Goal: Task Accomplishment & Management: Manage account settings

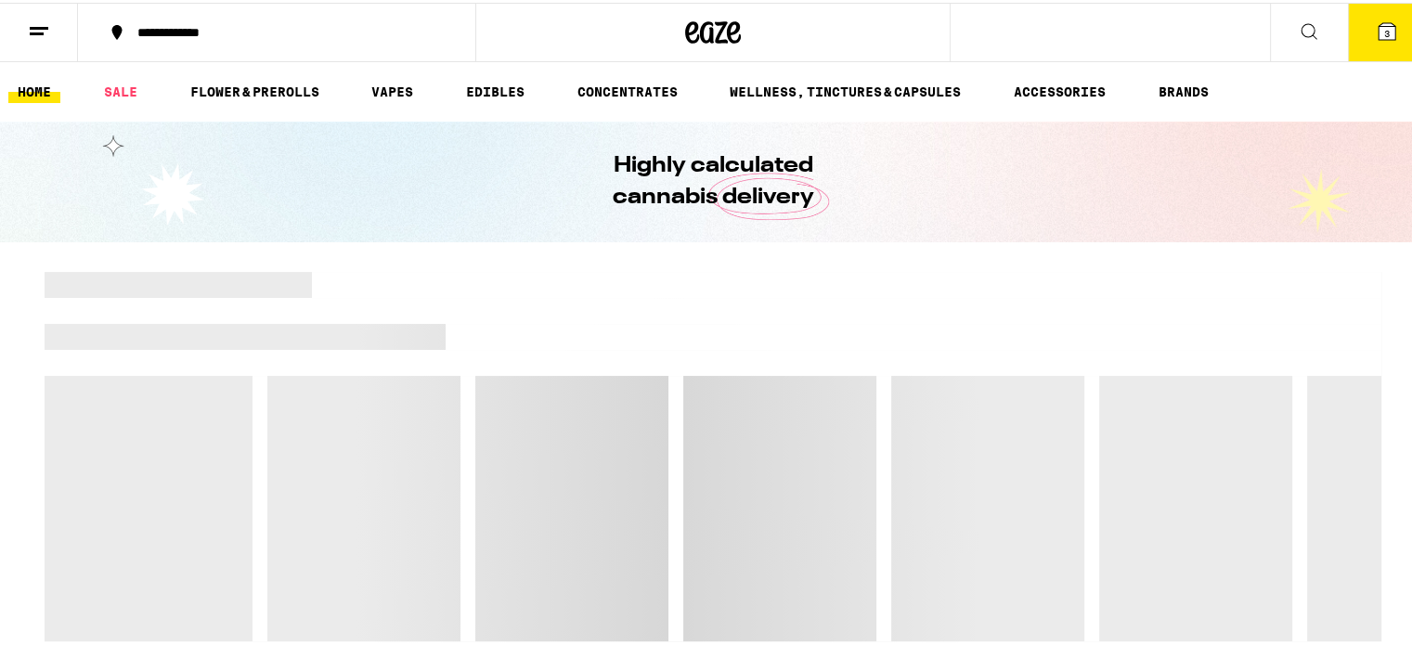
click at [40, 18] on icon at bounding box center [39, 29] width 22 height 22
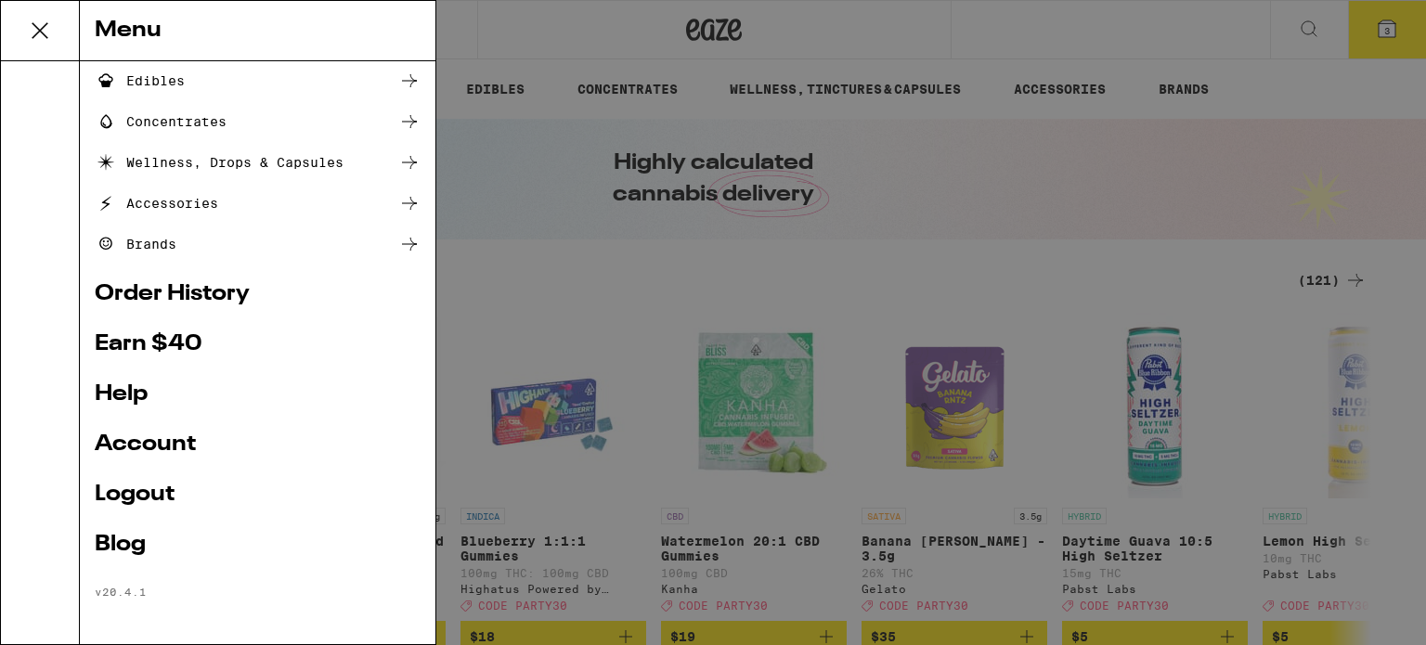
scroll to position [207, 0]
click at [156, 493] on link "Logout" at bounding box center [258, 494] width 326 height 22
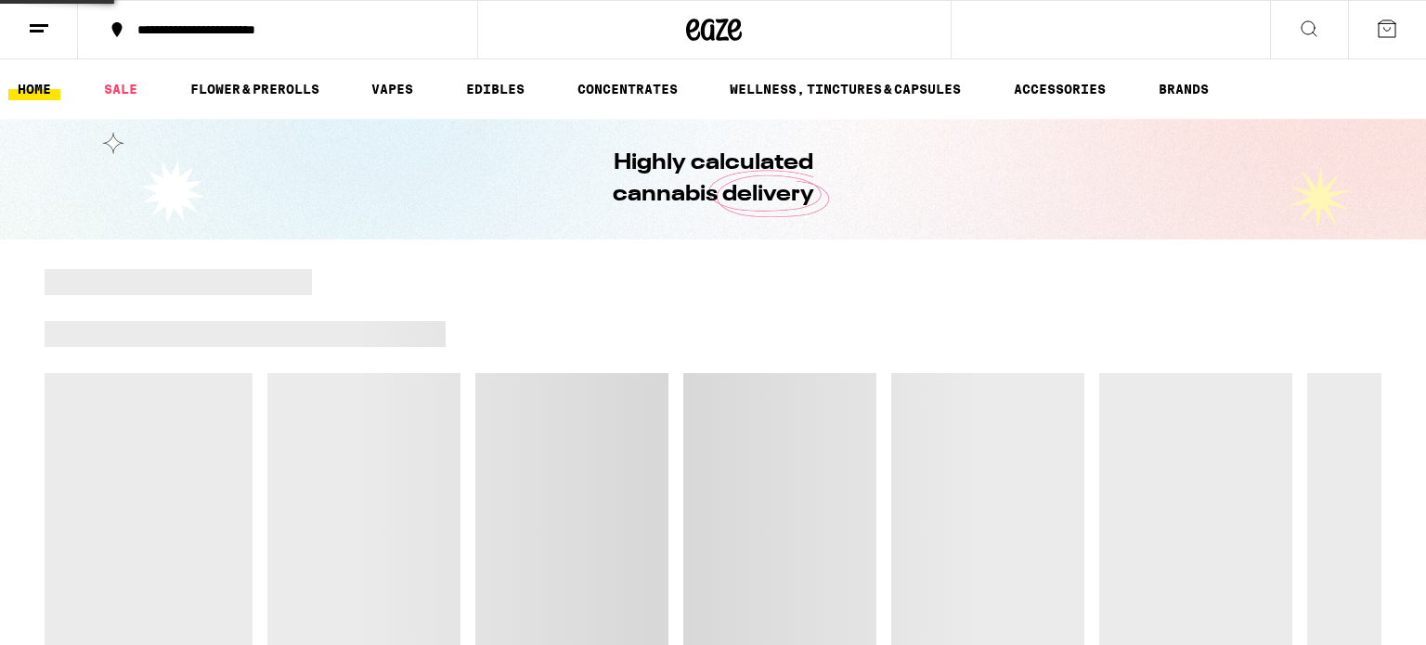
scroll to position [82, 0]
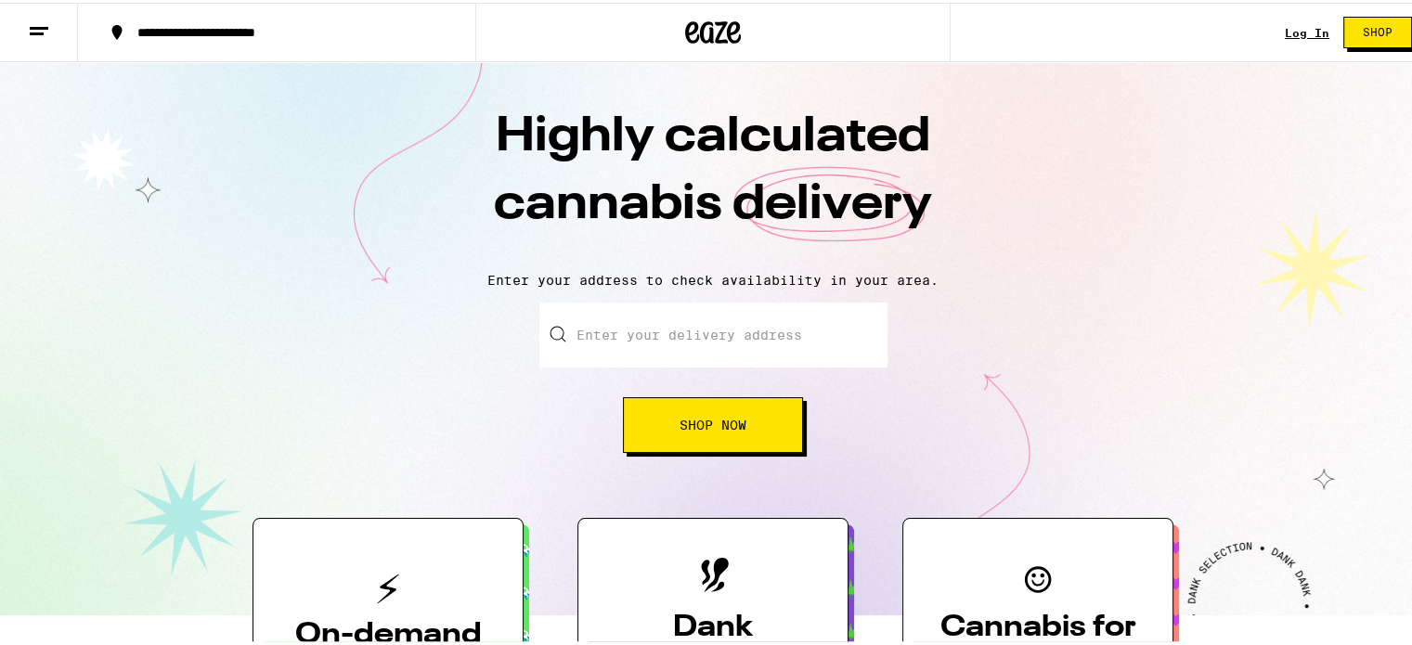
click at [1293, 28] on link "Log In" at bounding box center [1307, 30] width 45 height 12
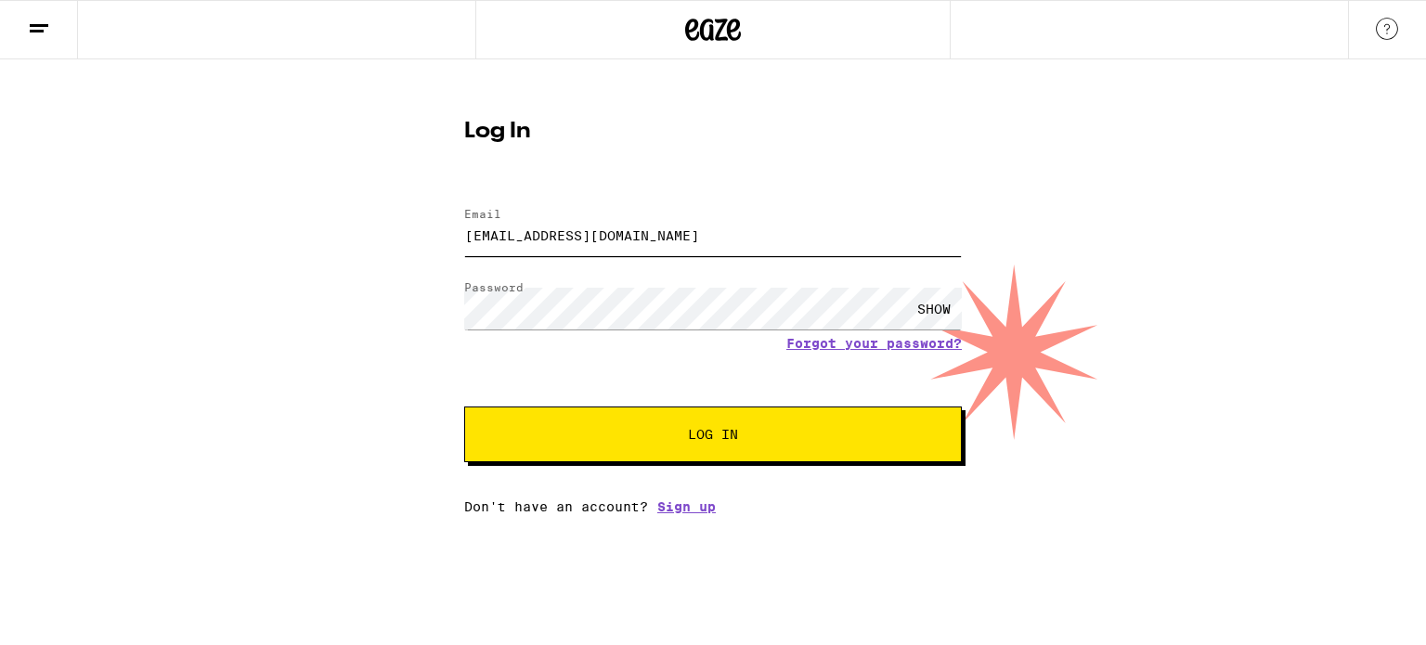
drag, startPoint x: 642, startPoint y: 228, endPoint x: 295, endPoint y: 257, distance: 348.4
click at [295, 255] on div "Log In Email Email [EMAIL_ADDRESS][DOMAIN_NAME] Password Password SHOW Forgot y…" at bounding box center [713, 286] width 1426 height 455
type input "[EMAIL_ADDRESS][DOMAIN_NAME]"
click at [632, 455] on button "Log In" at bounding box center [713, 435] width 498 height 56
